Goal: Transaction & Acquisition: Purchase product/service

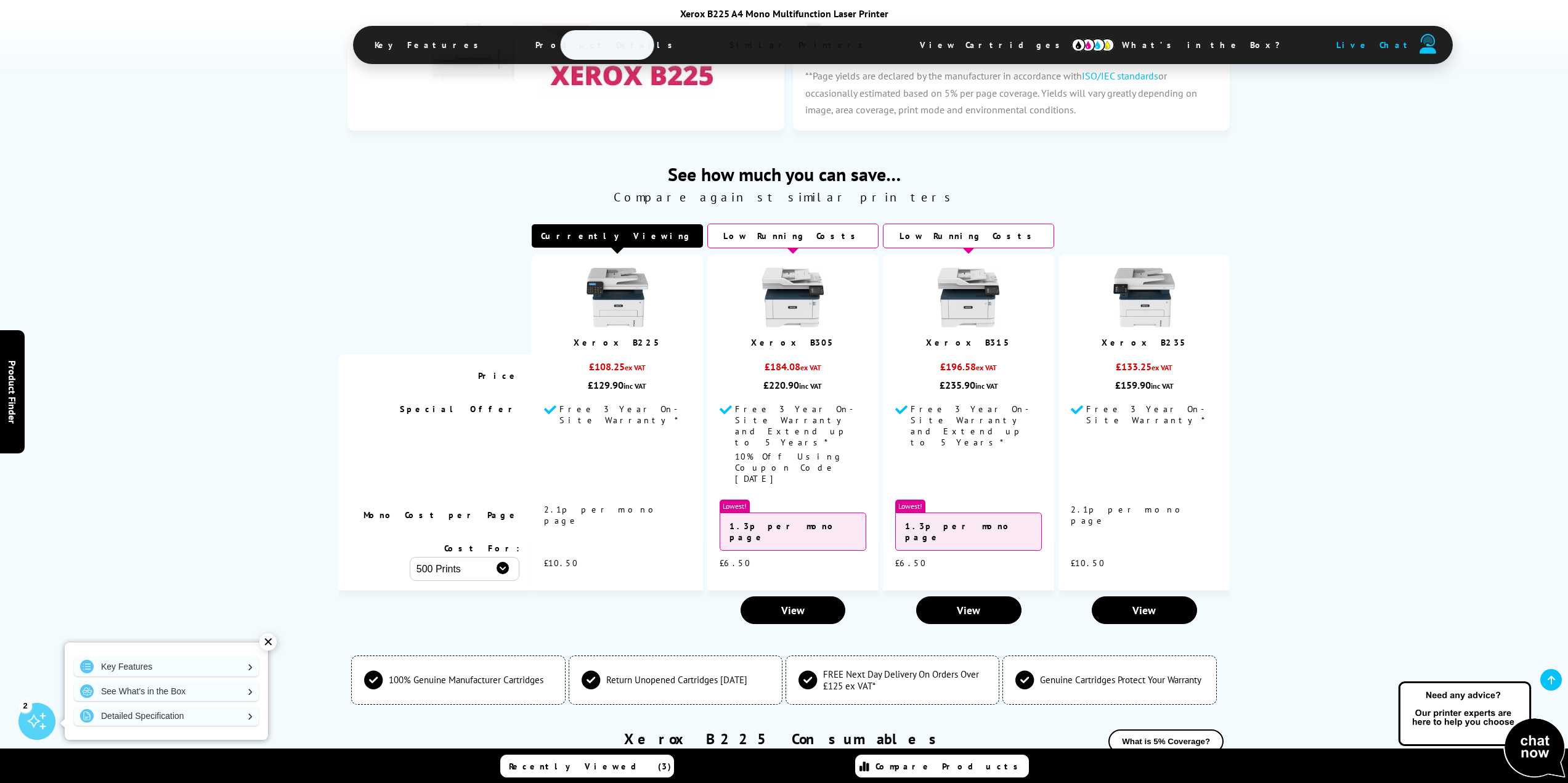
scroll to position [3501, 0]
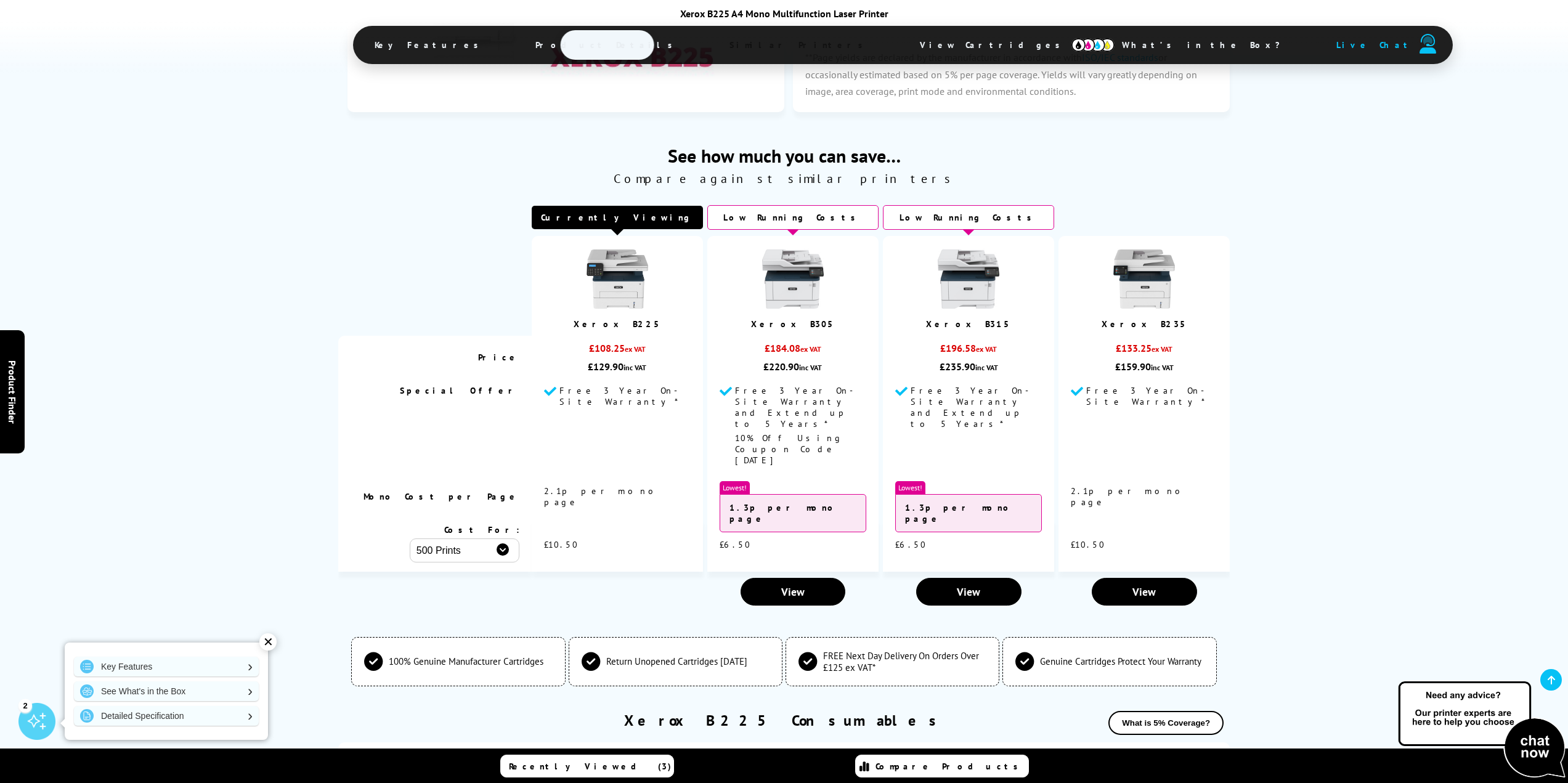
click at [964, 772] on link "Compare Products" at bounding box center [942, 766] width 174 height 23
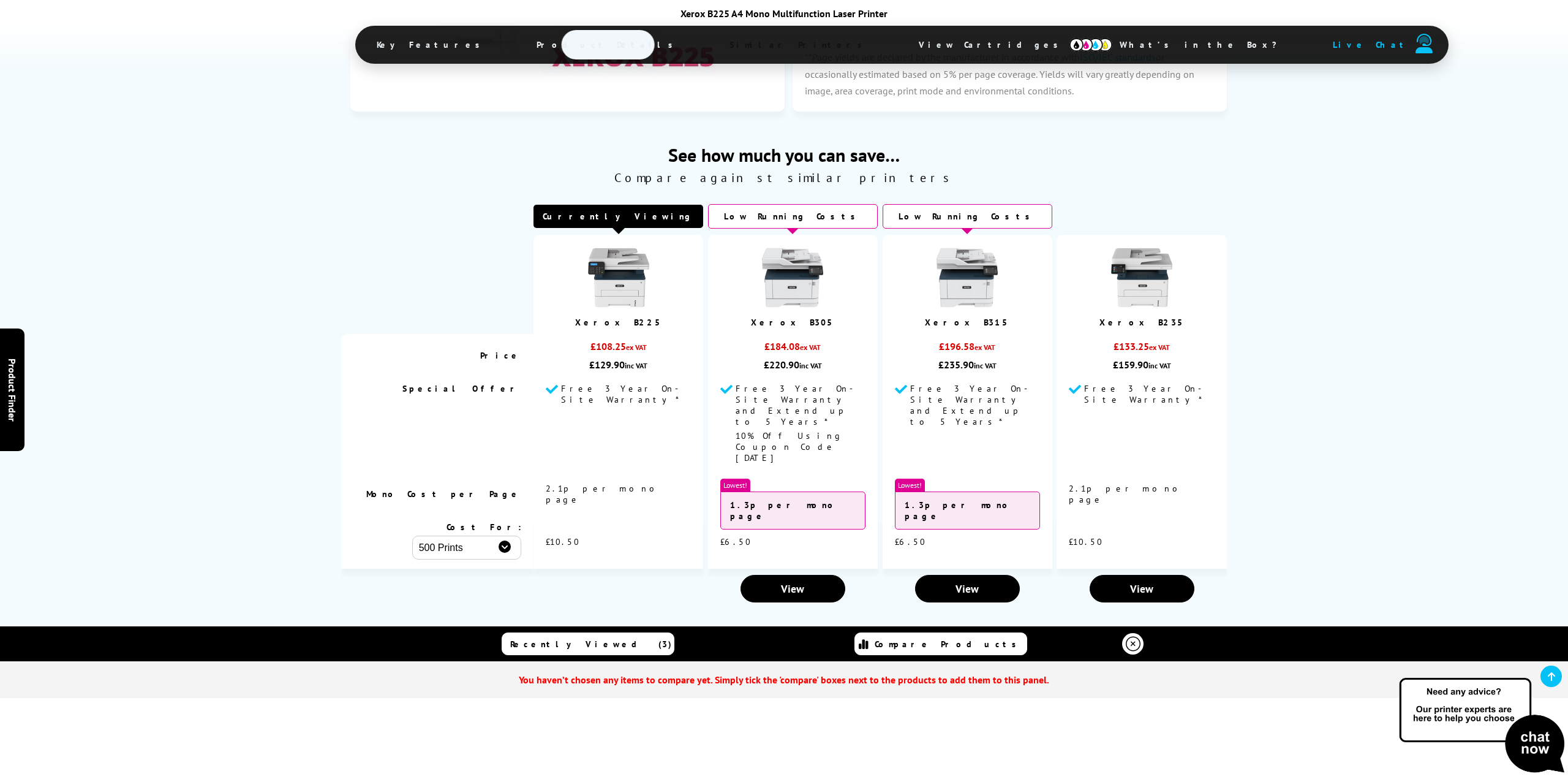
click at [1408, 508] on div "See how much you can save… Compare against similar printers Currently Viewing P…" at bounding box center [784, 359] width 1568 height 497
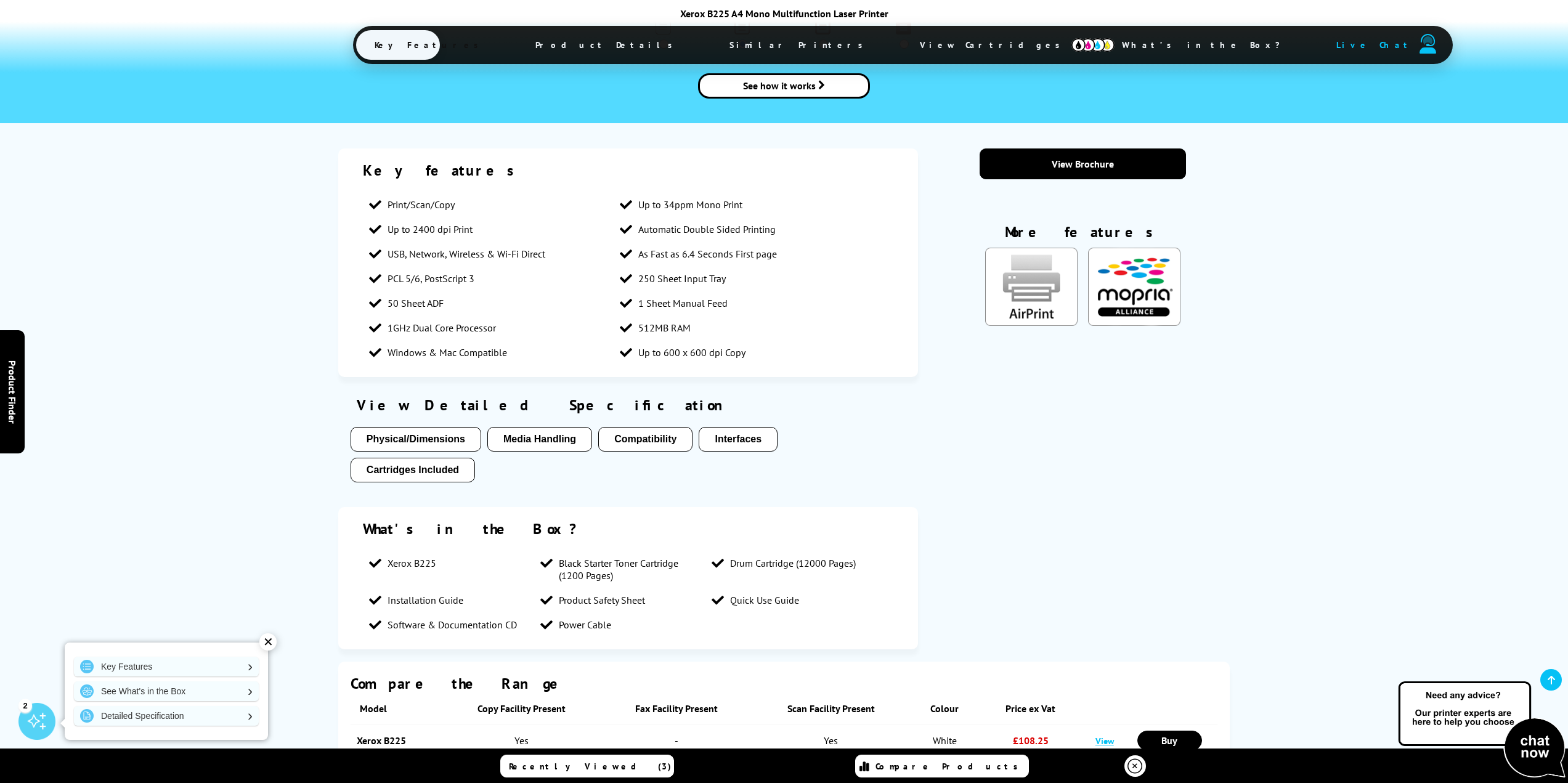
scroll to position [1591, 0]
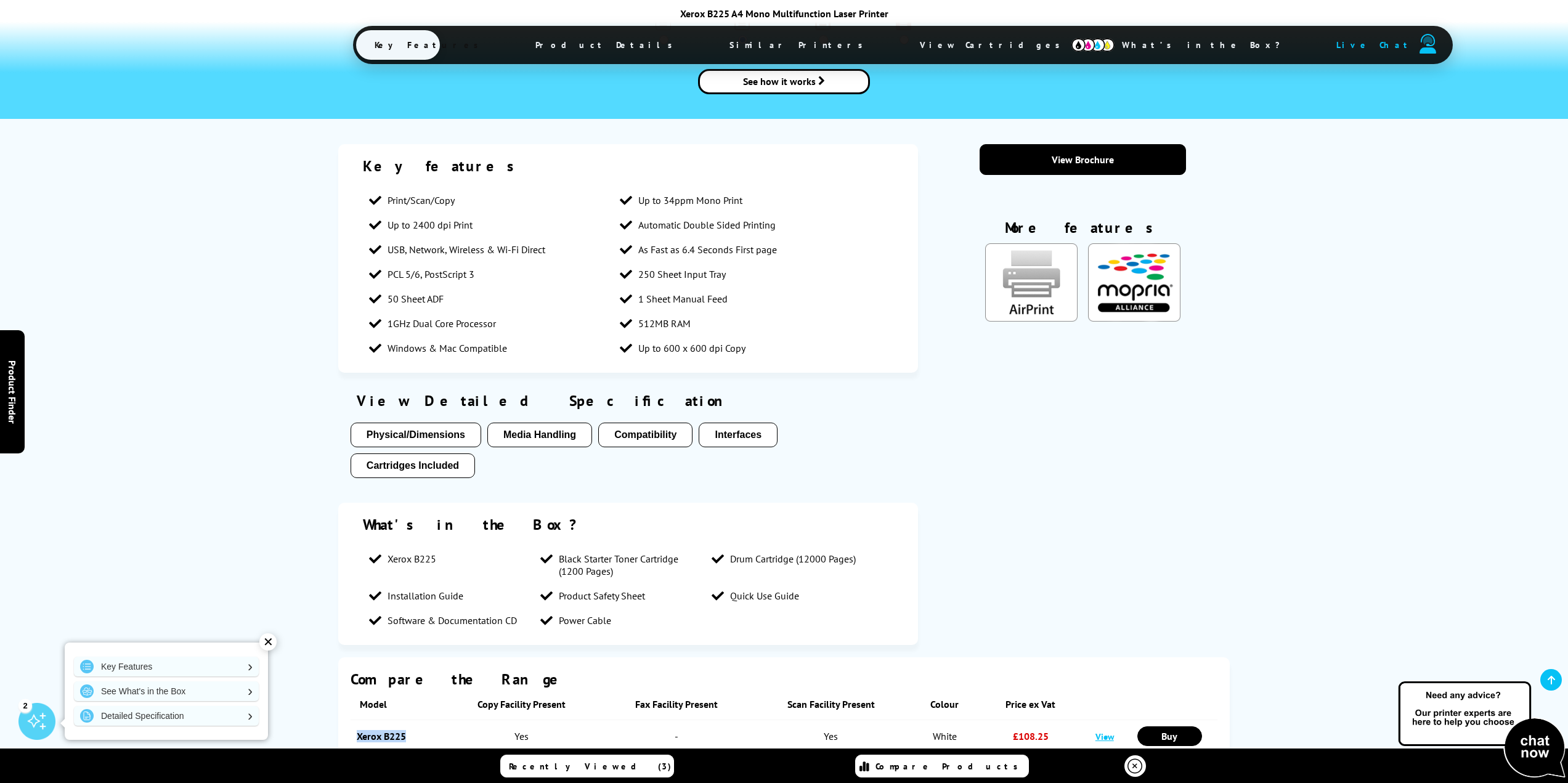
drag, startPoint x: 408, startPoint y: 678, endPoint x: 352, endPoint y: 673, distance: 56.2
click at [352, 720] on td "Xerox B225" at bounding box center [396, 736] width 92 height 33
copy link "Xerox B225"
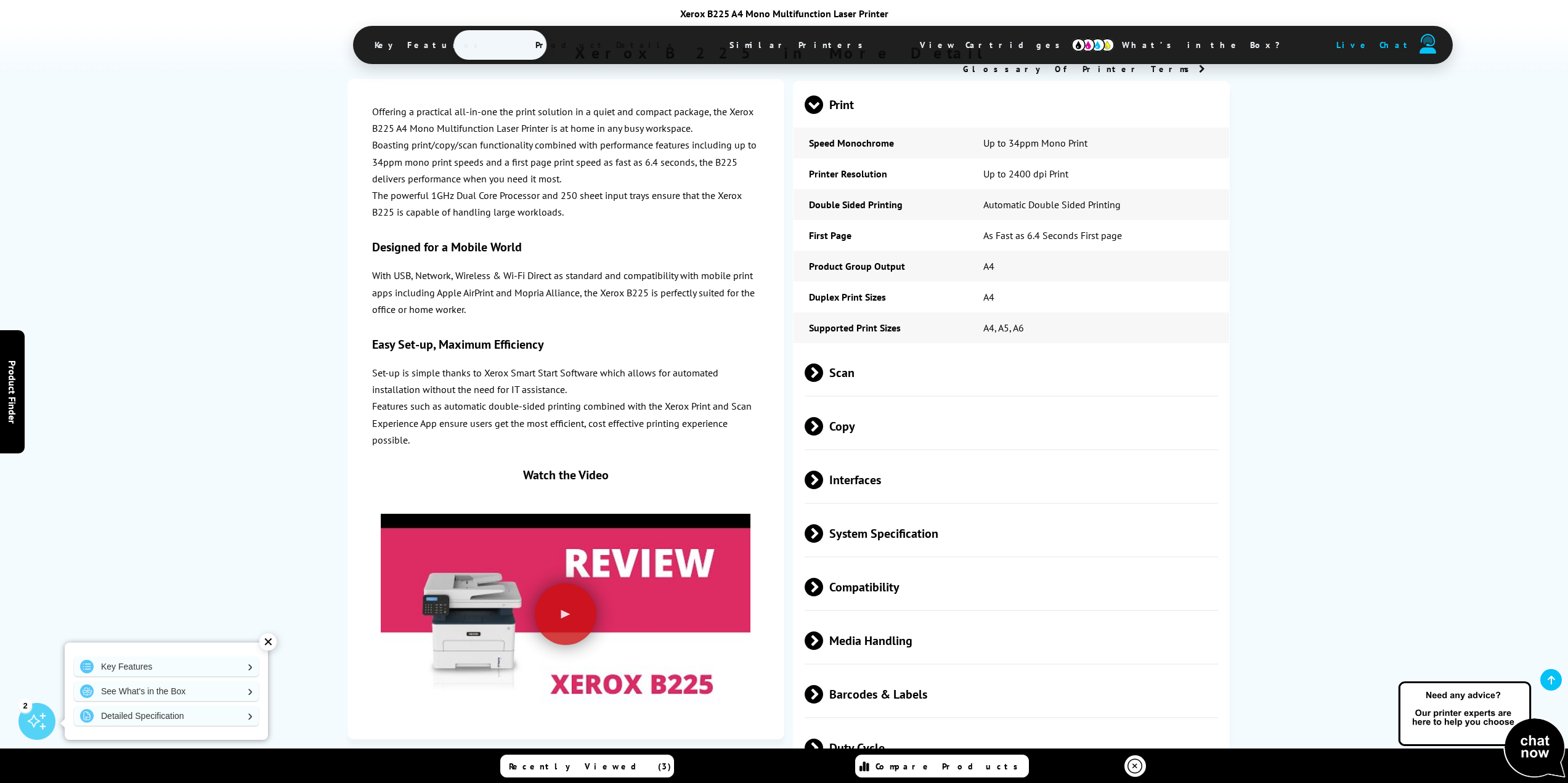
scroll to position [2341, 0]
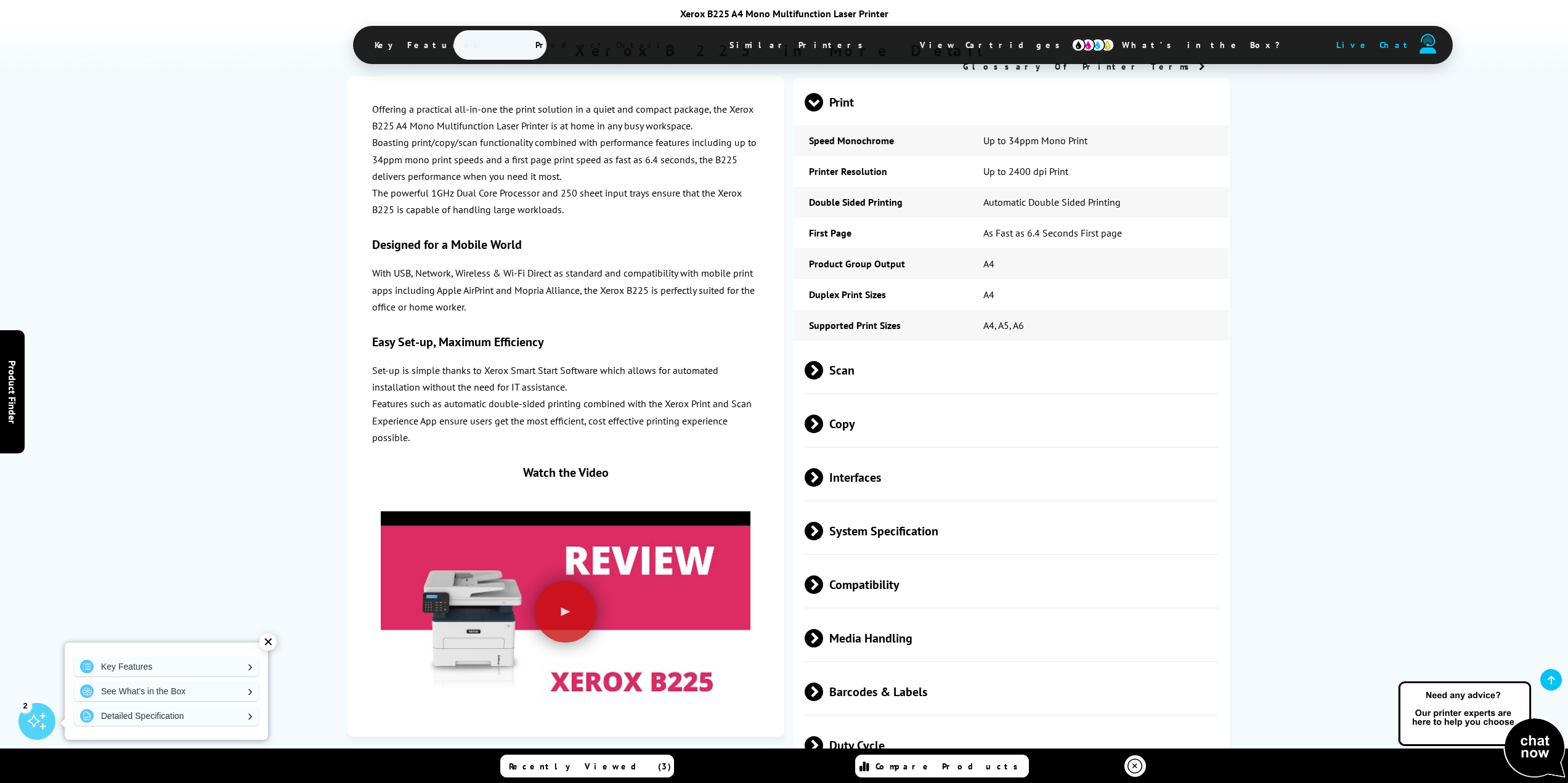
click at [823, 361] on span at bounding box center [823, 370] width 0 height 19
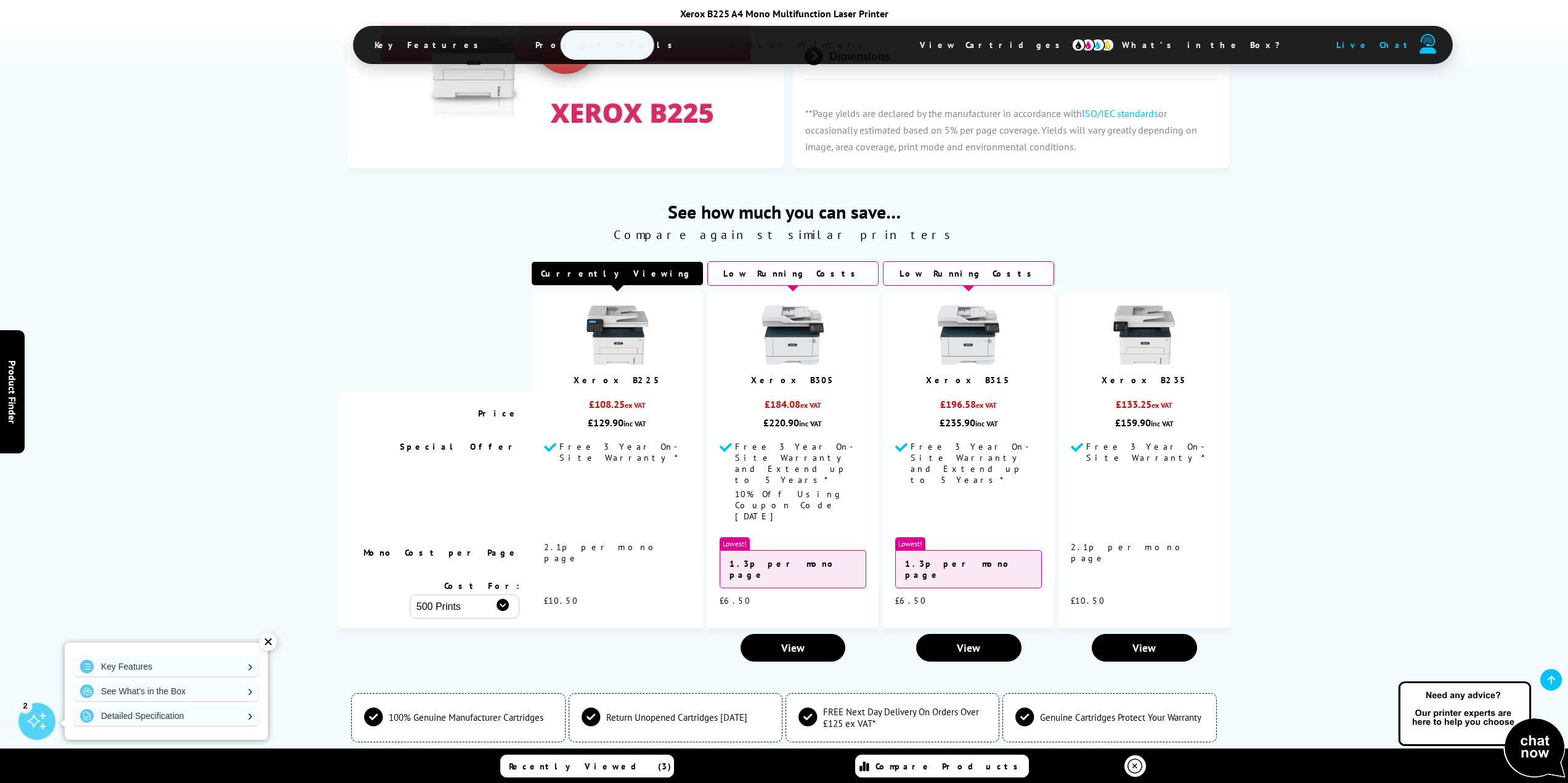
scroll to position [3511, 0]
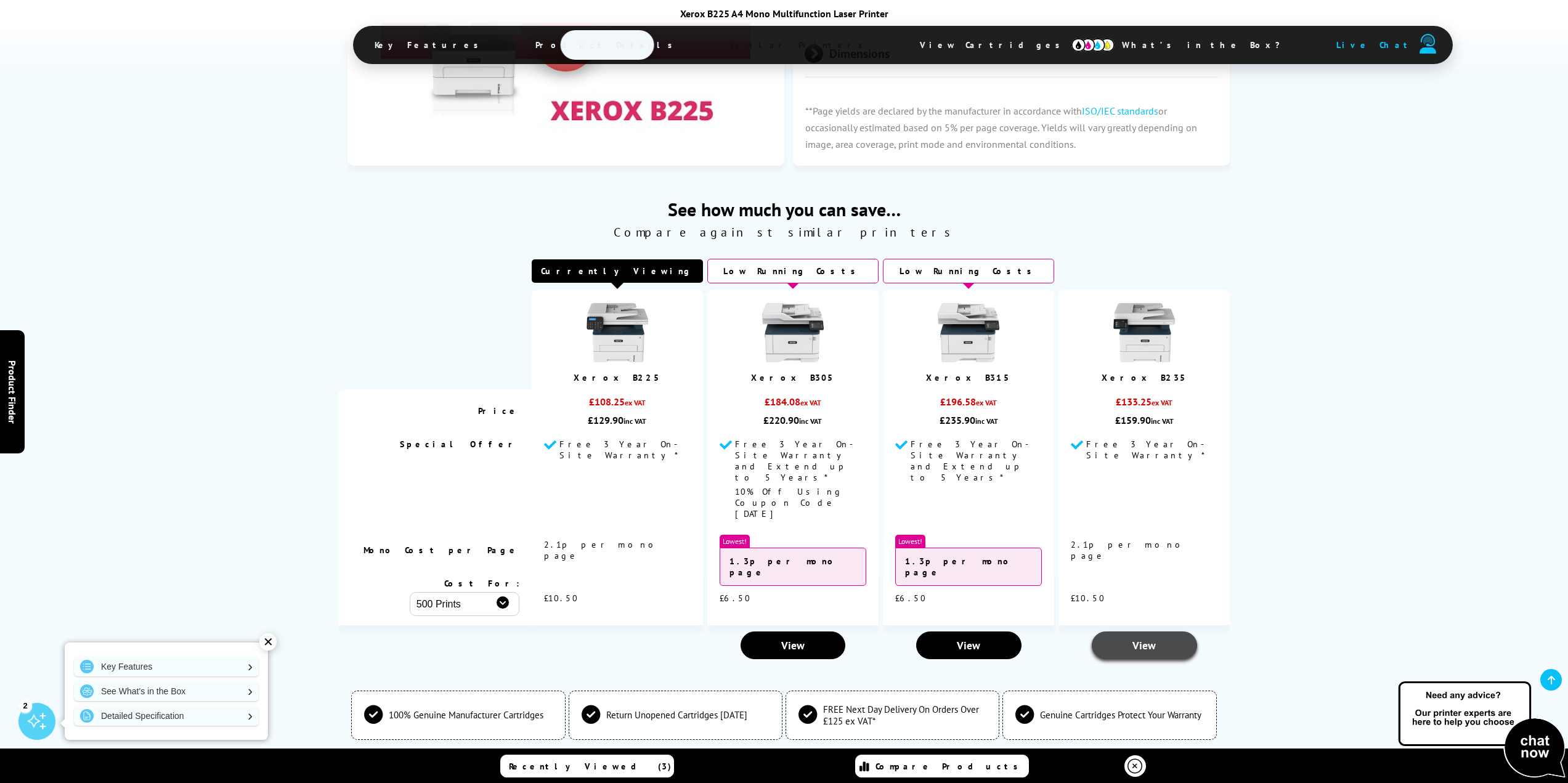
click at [1136, 638] on span "View" at bounding box center [1144, 645] width 24 height 14
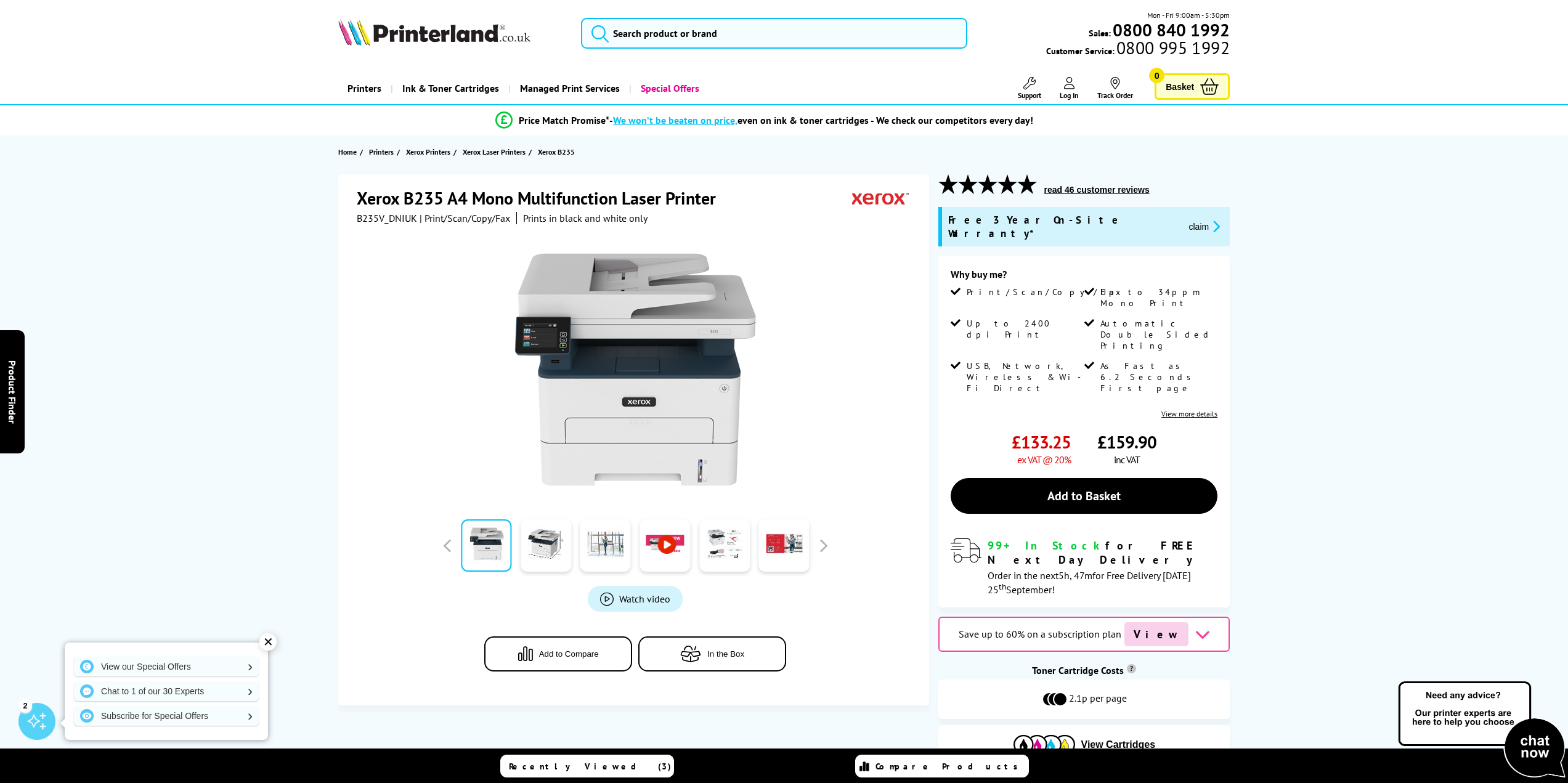
click at [1100, 186] on button "read 46 customer reviews" at bounding box center [1096, 190] width 113 height 11
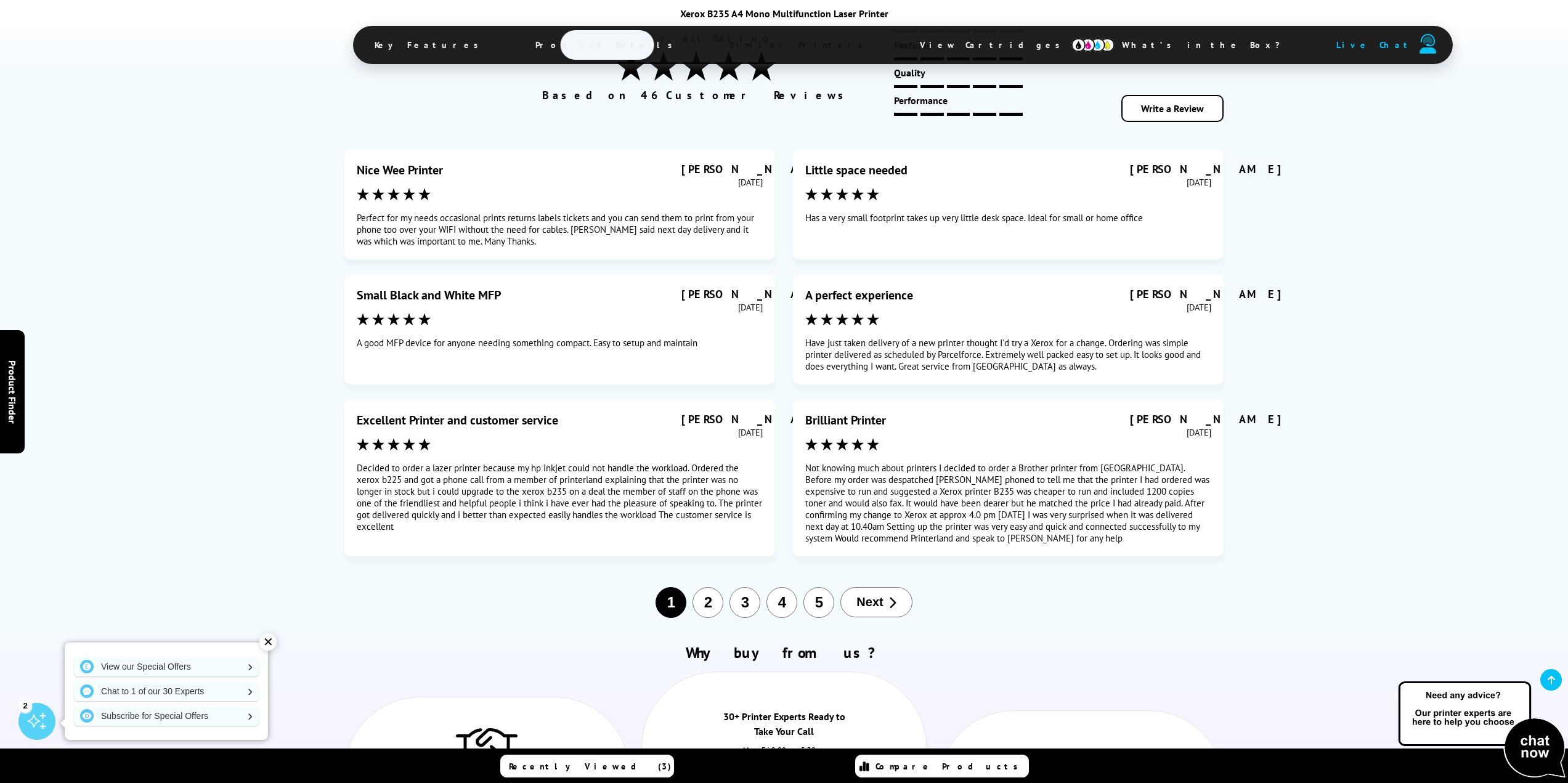
scroll to position [6135, 0]
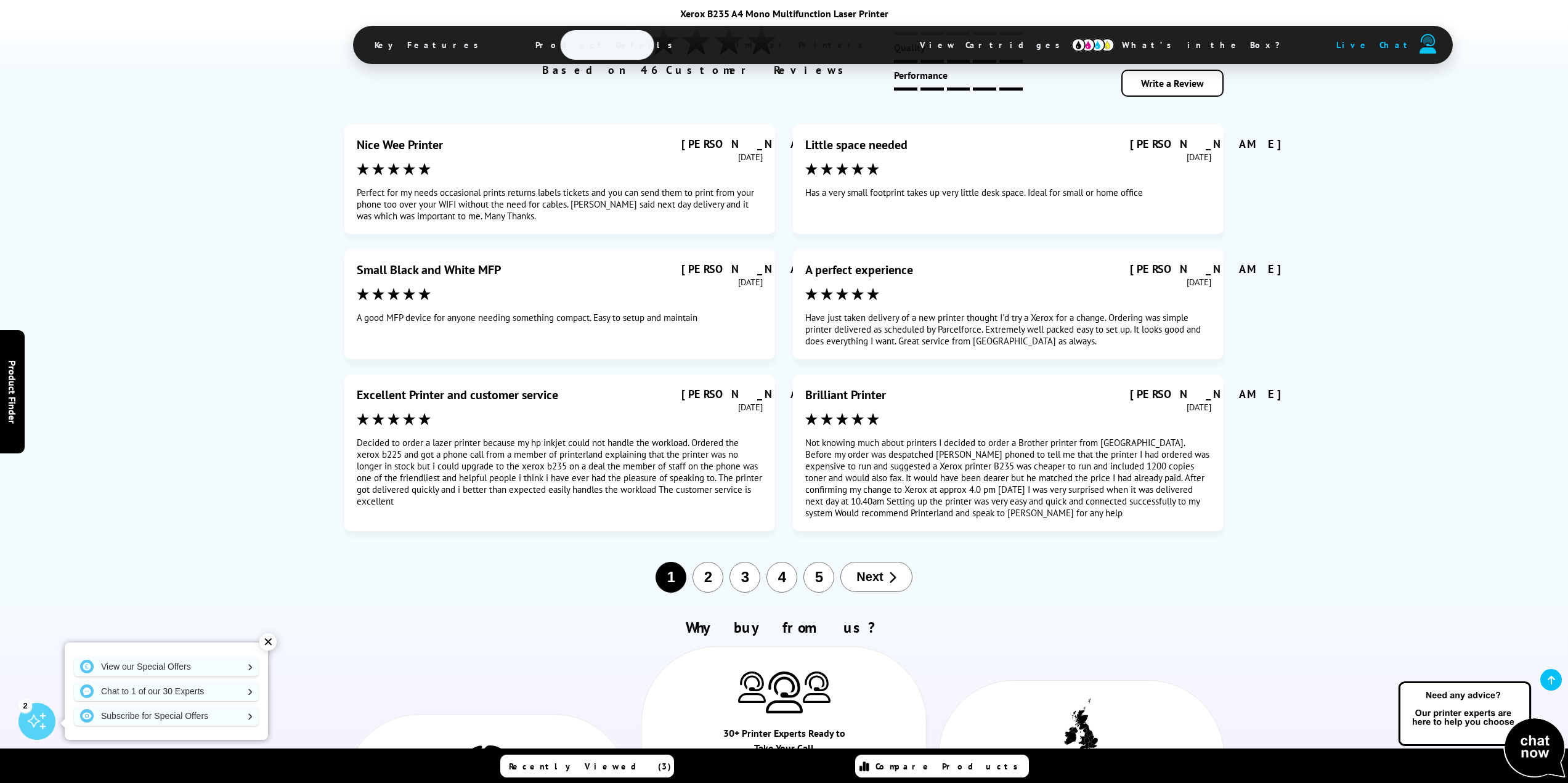
click at [878, 570] on span "Next" at bounding box center [870, 576] width 26 height 14
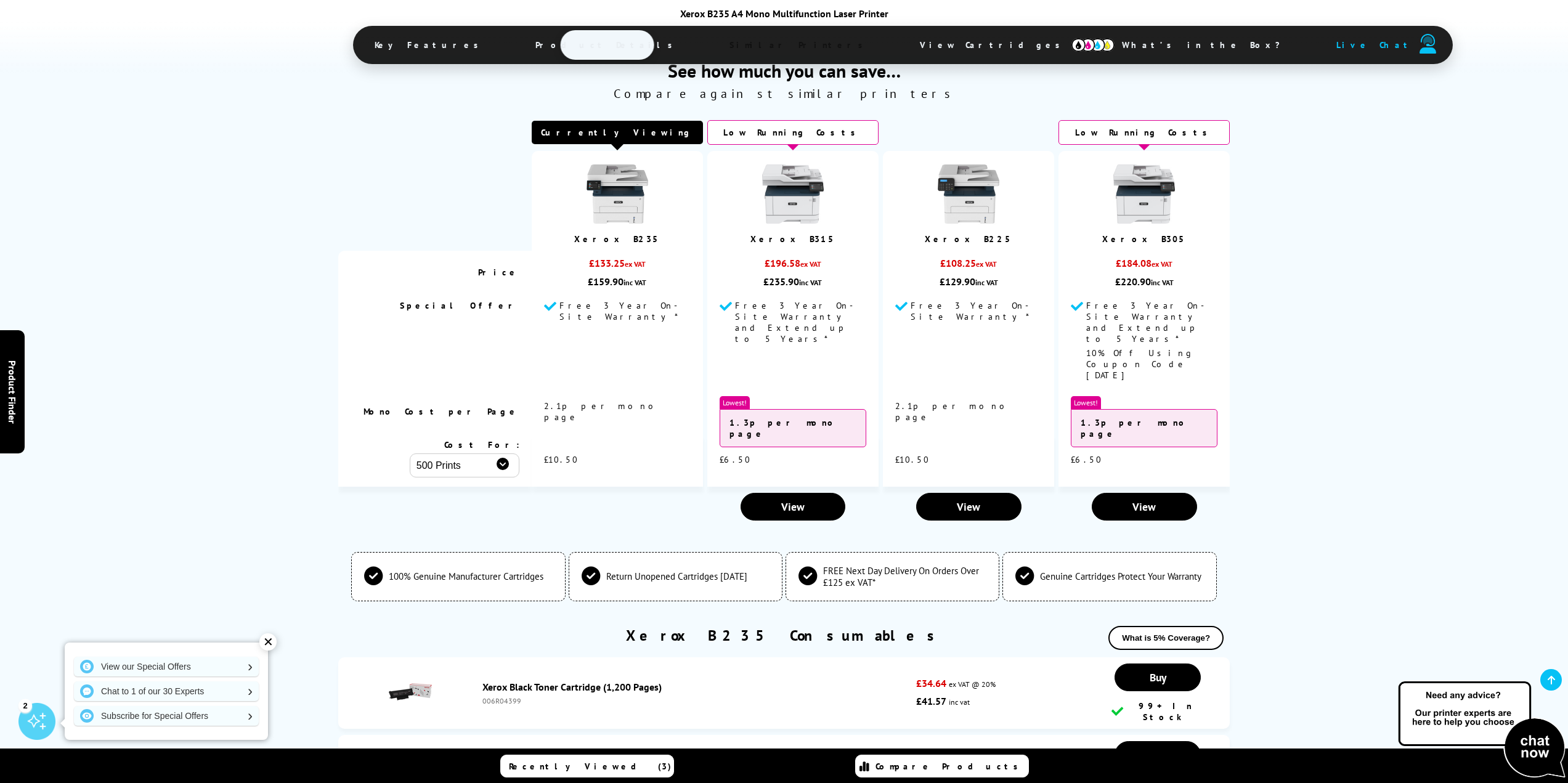
scroll to position [3382, 0]
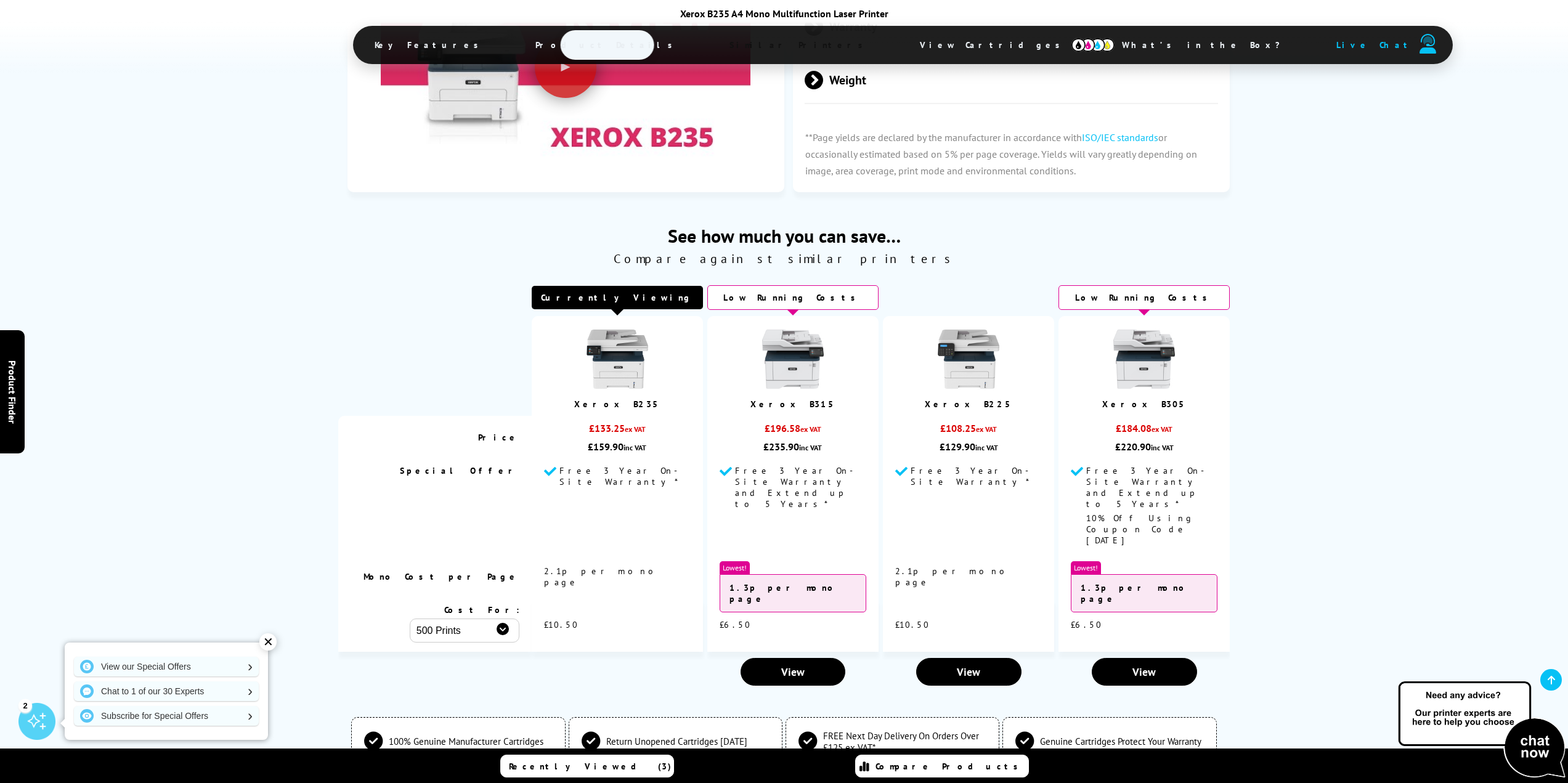
click at [964, 329] on img at bounding box center [968, 359] width 61 height 61
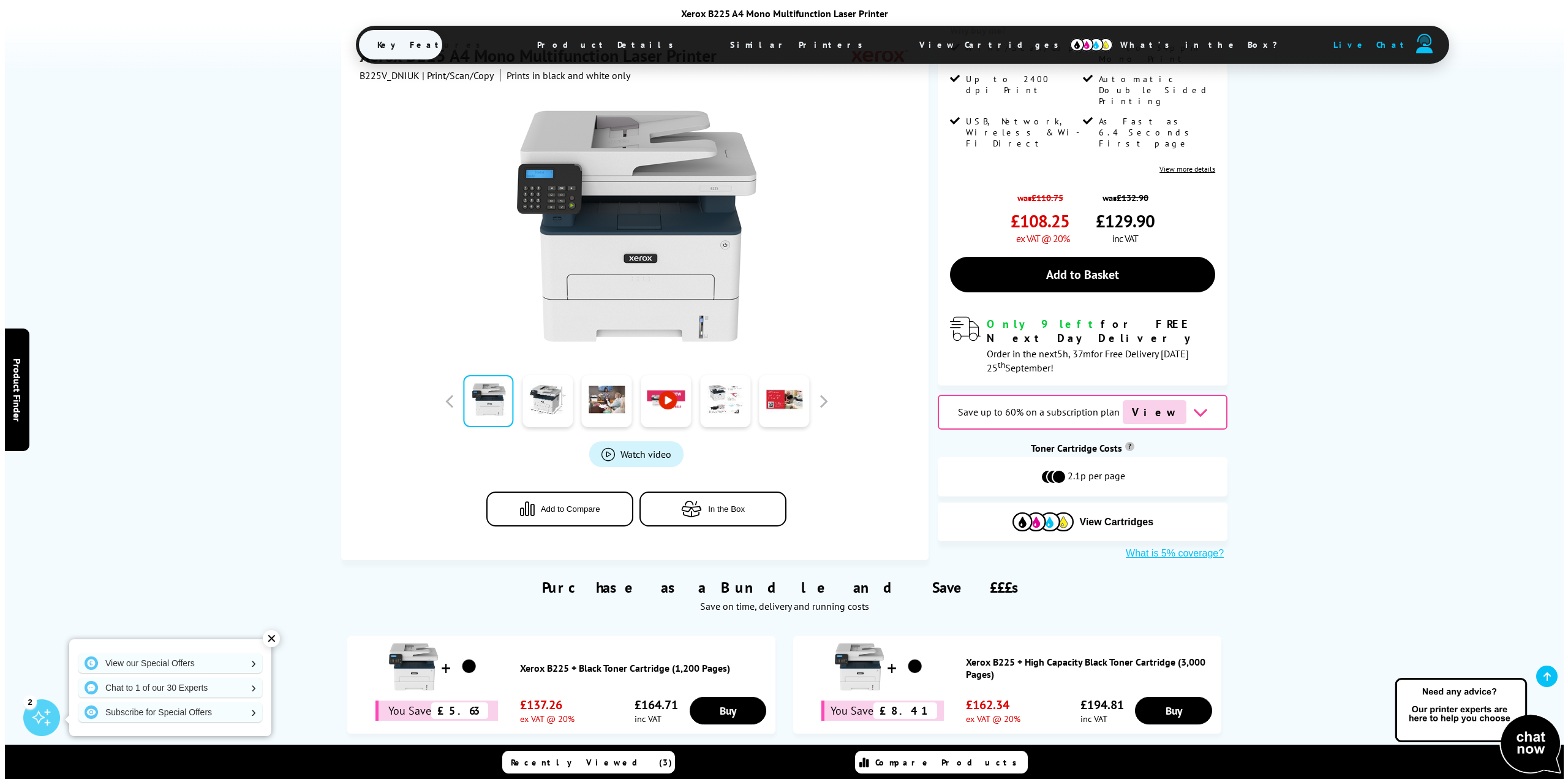
scroll to position [123, 0]
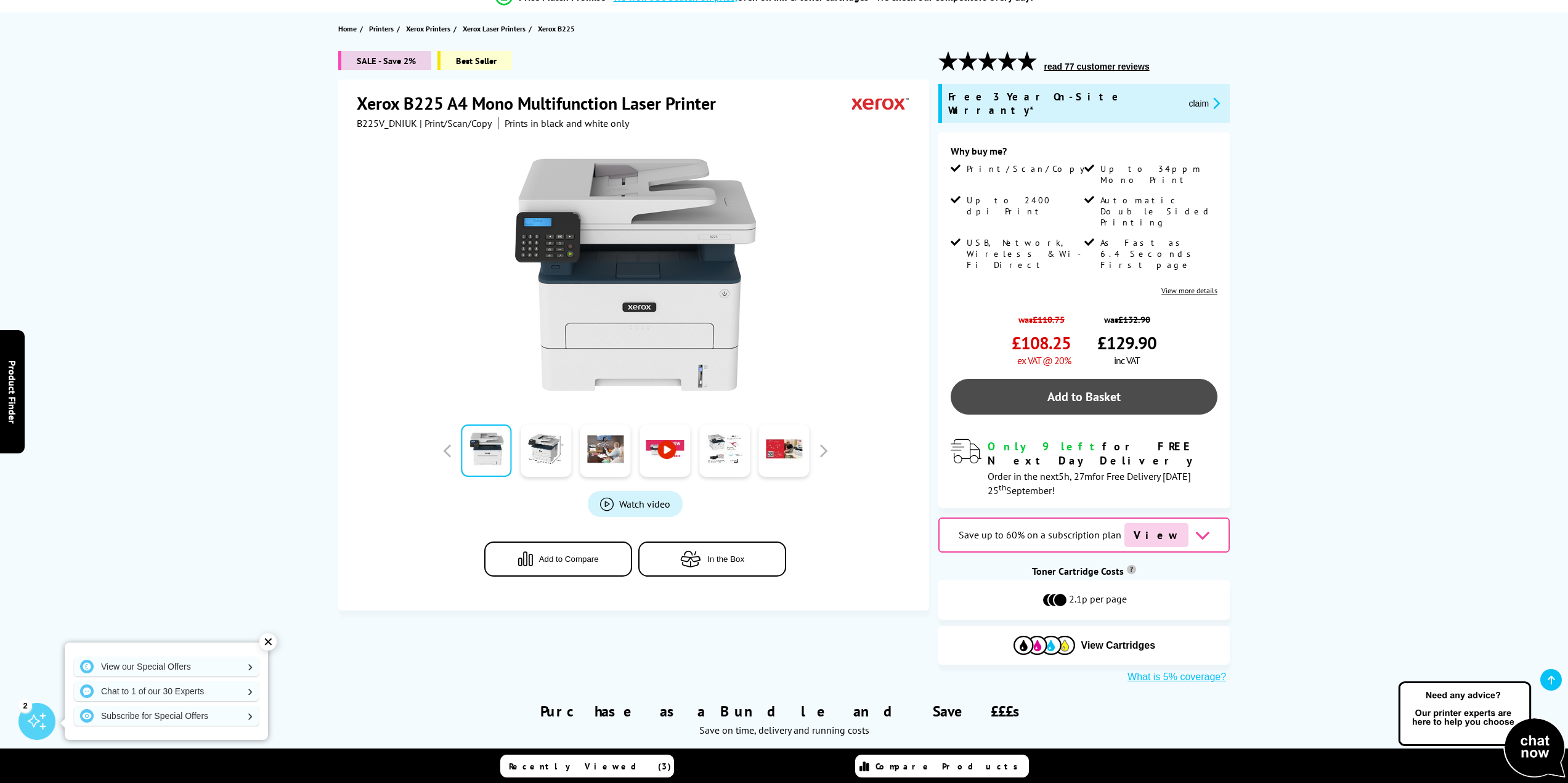
click at [1086, 379] on link "Add to Basket" at bounding box center [1084, 397] width 267 height 36
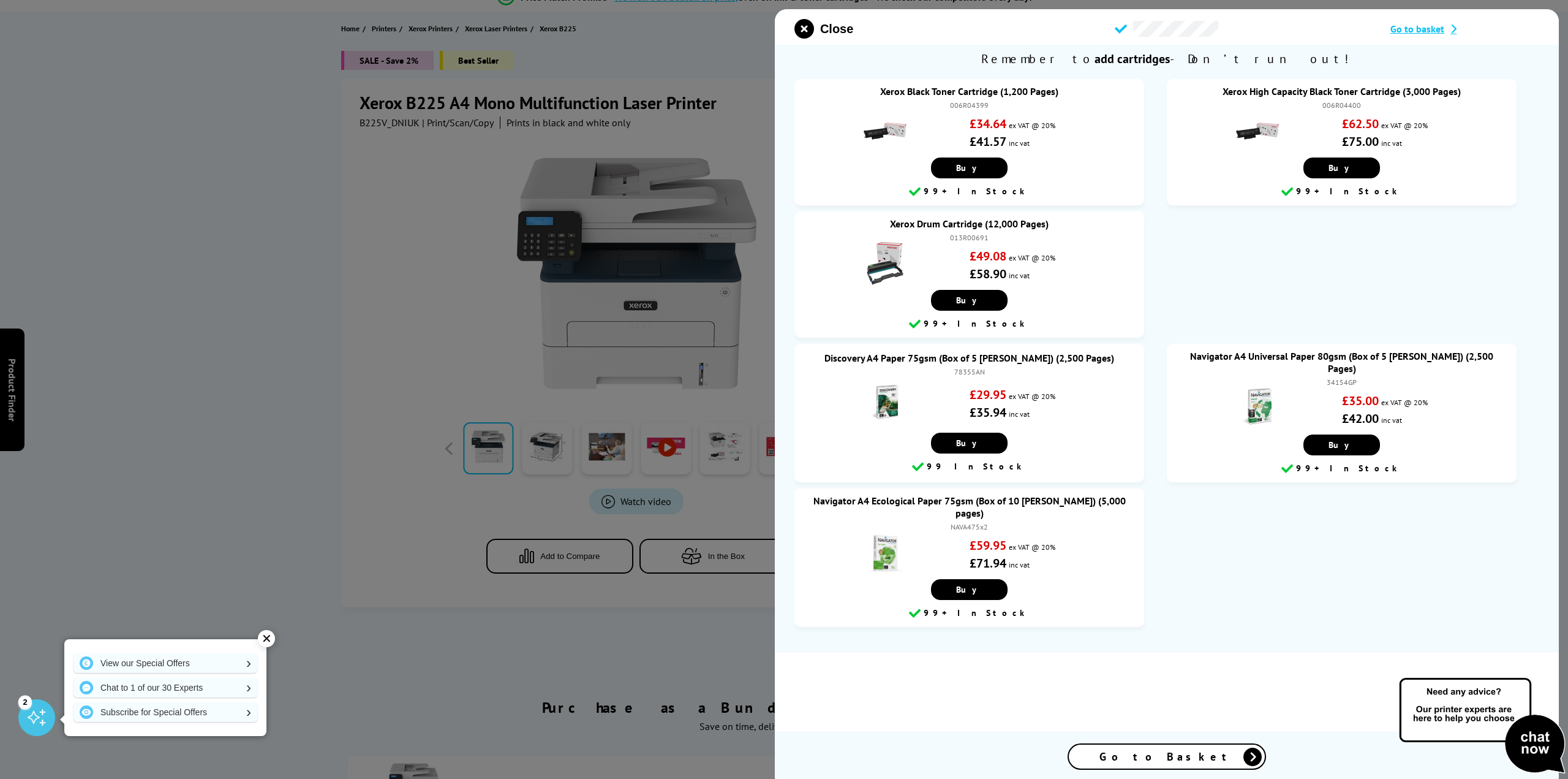
click at [1163, 751] on span "Go to Basket" at bounding box center [1167, 756] width 135 height 14
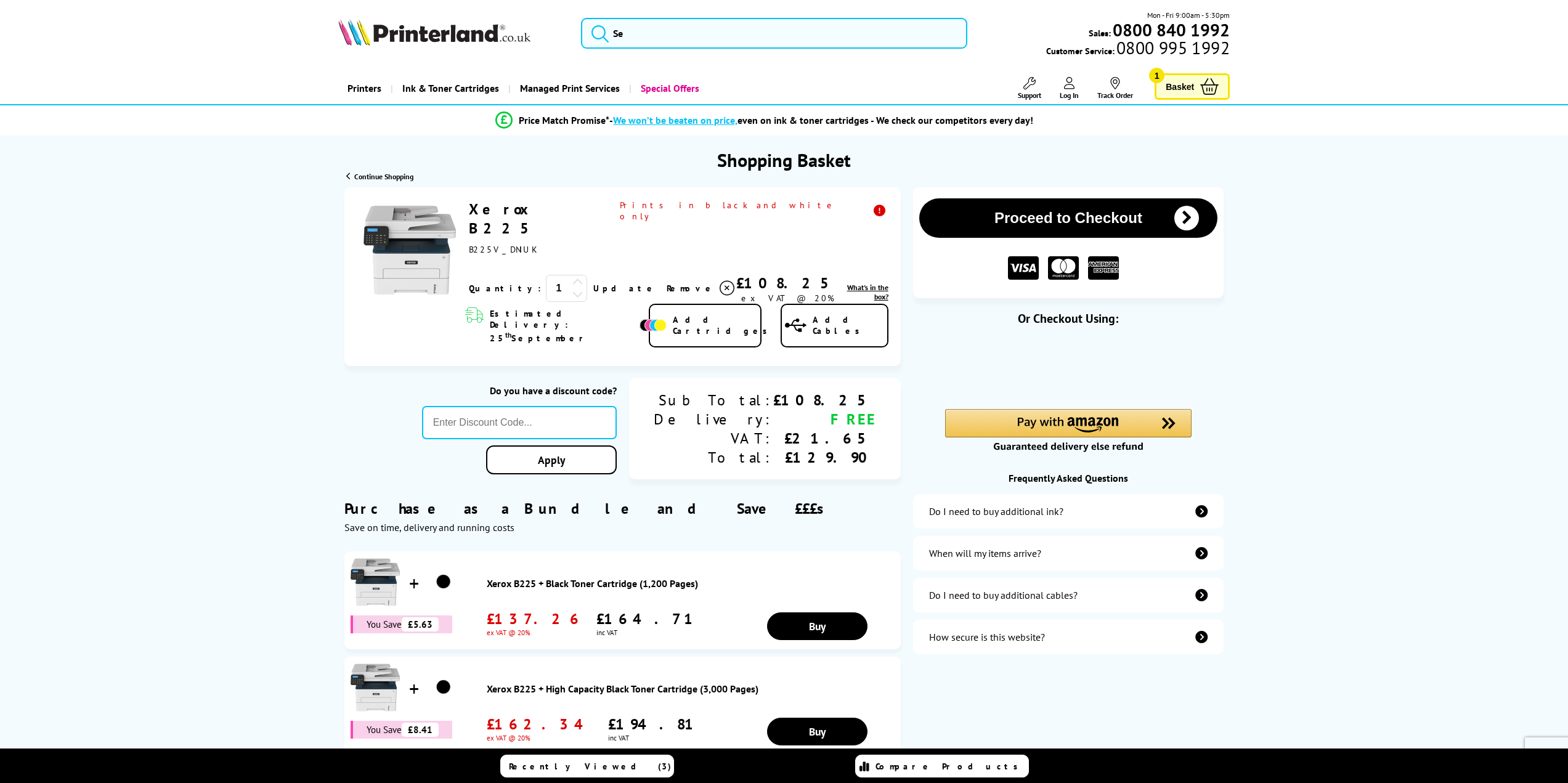
click at [859, 283] on span "What's in the box?" at bounding box center [867, 292] width 41 height 19
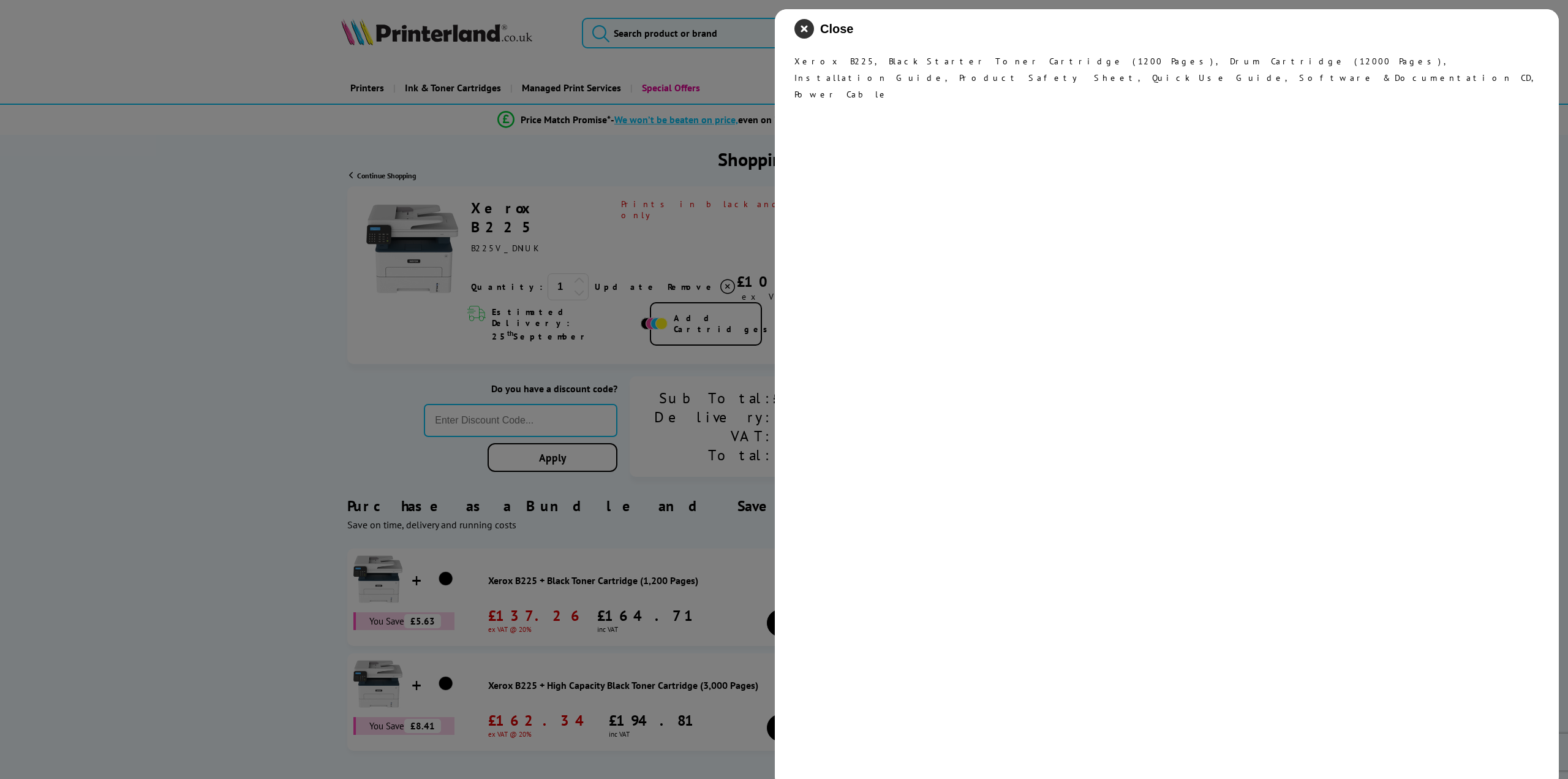
click at [802, 30] on icon "close modal" at bounding box center [804, 28] width 20 height 20
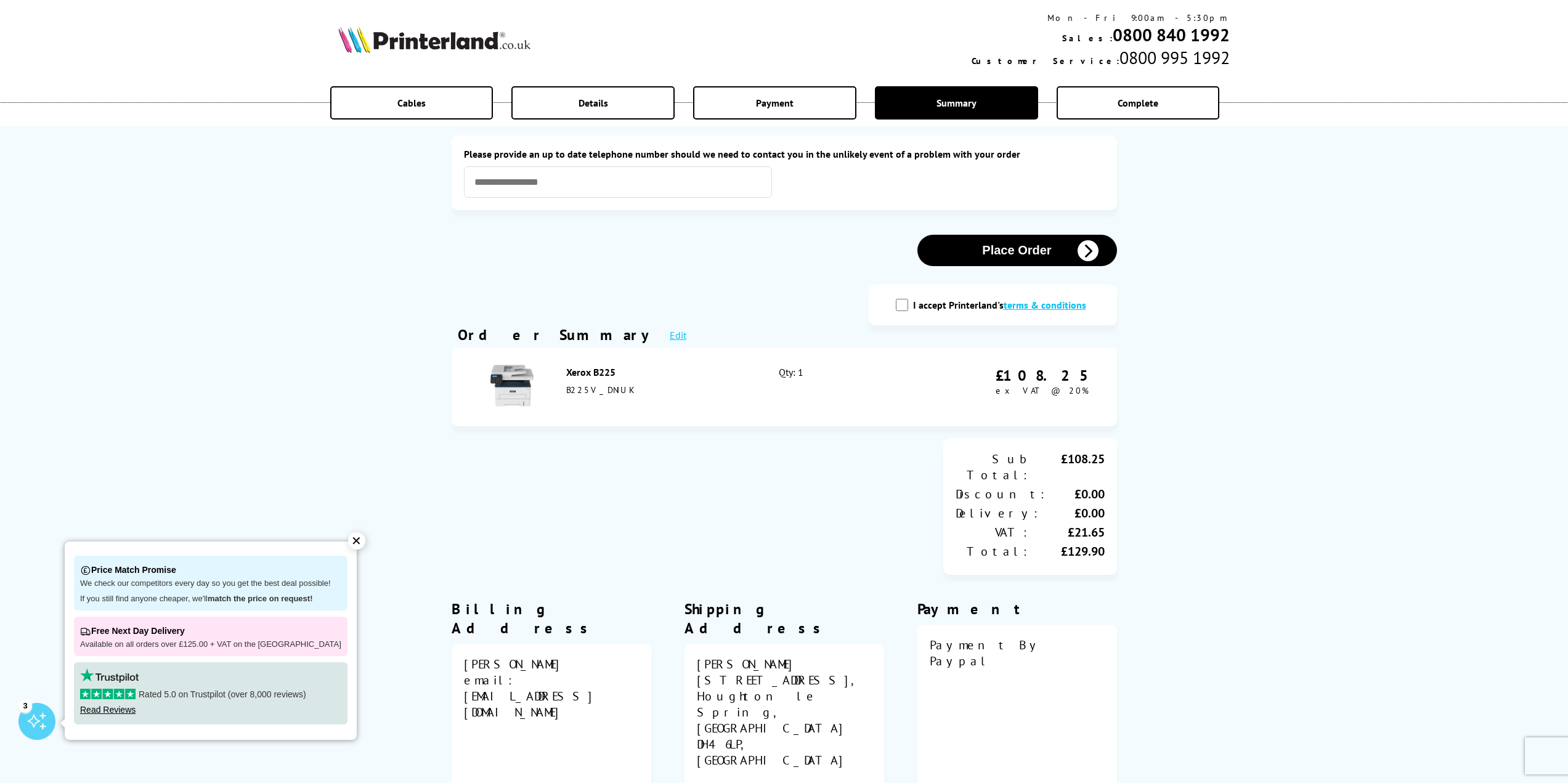
click at [901, 306] on input "I accept Printerland's terms & conditions" at bounding box center [902, 305] width 12 height 12
checkbox input "true"
click at [555, 177] on input "text" at bounding box center [618, 181] width 308 height 31
type input "**********"
click at [1006, 246] on button "Place Order" at bounding box center [1017, 250] width 199 height 31
